Goal: Find specific page/section

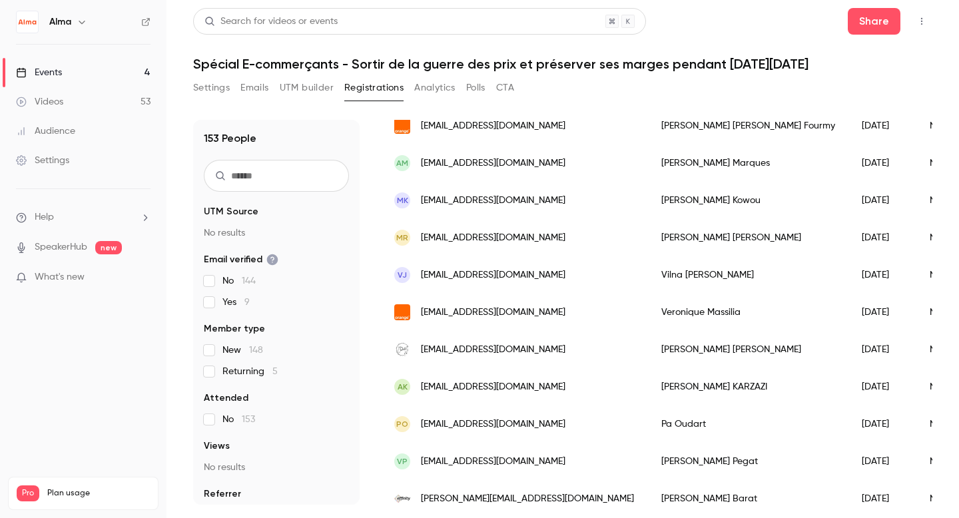
scroll to position [1342, 0]
